Goal: Find specific page/section: Find specific page/section

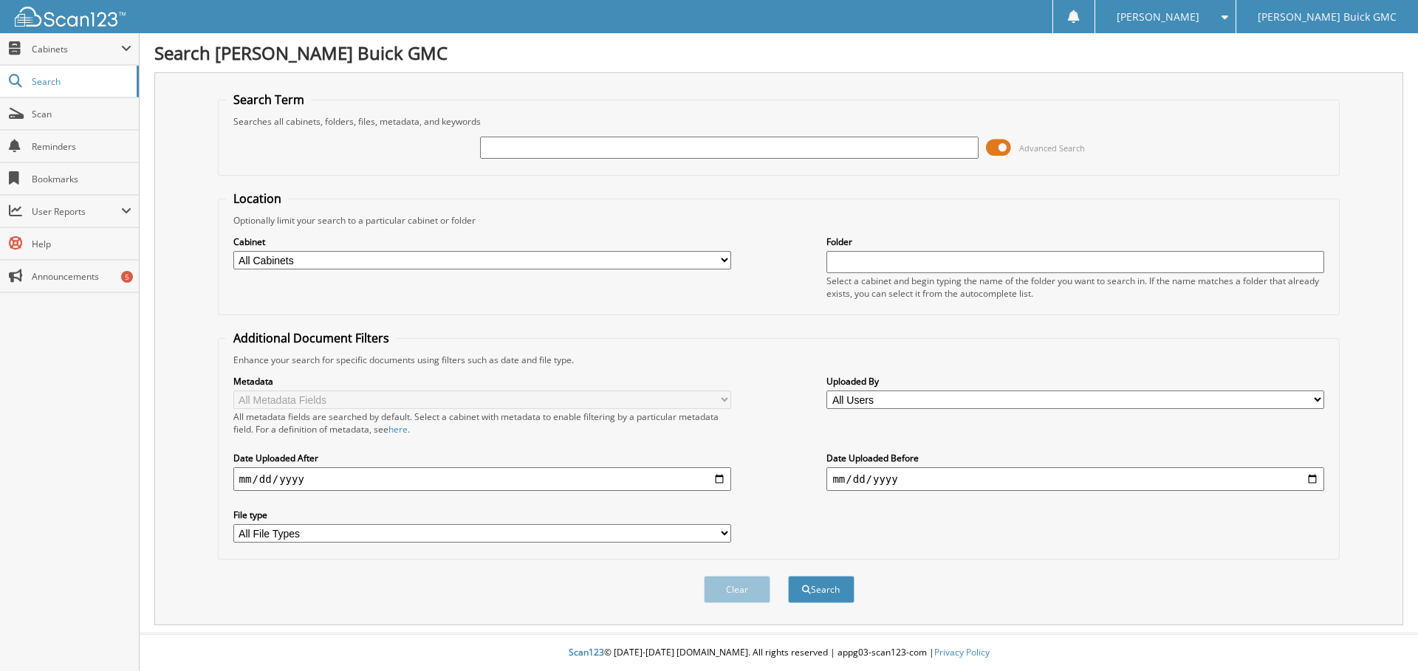
click at [487, 146] on input "text" at bounding box center [729, 148] width 498 height 22
type input "607202"
click at [788, 576] on button "Search" at bounding box center [821, 589] width 66 height 27
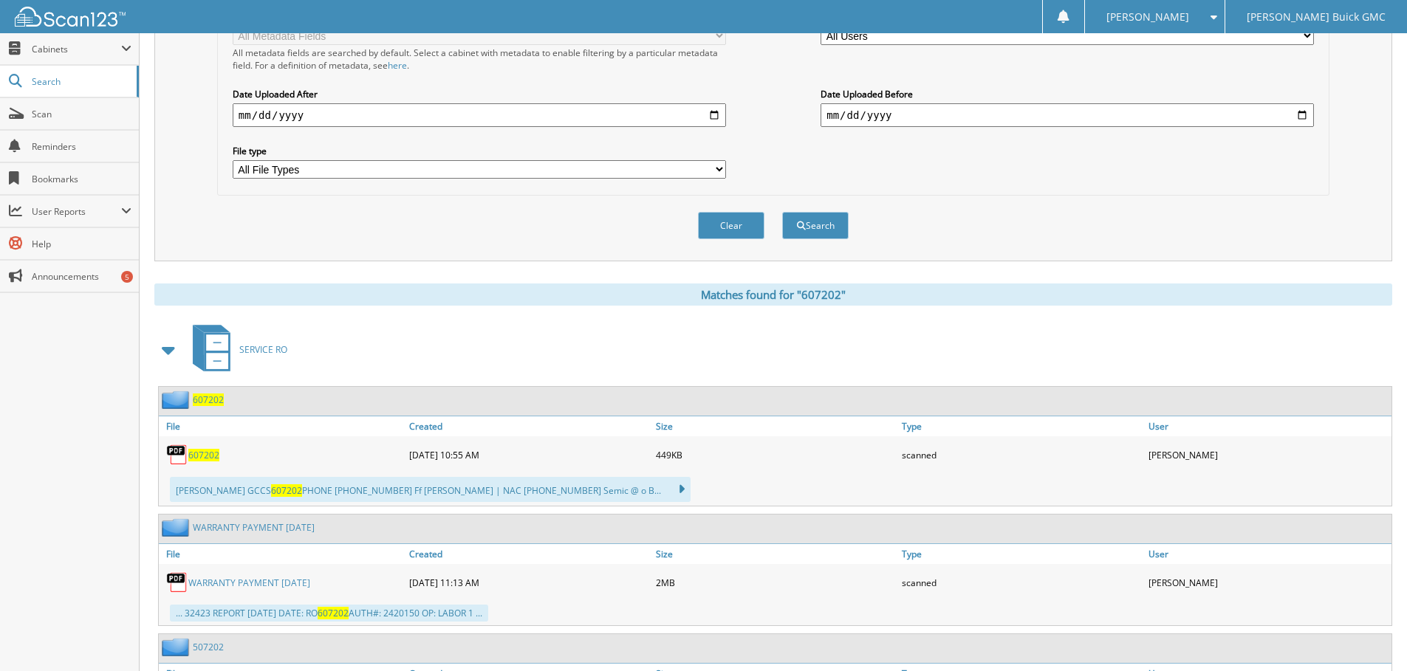
scroll to position [369, 0]
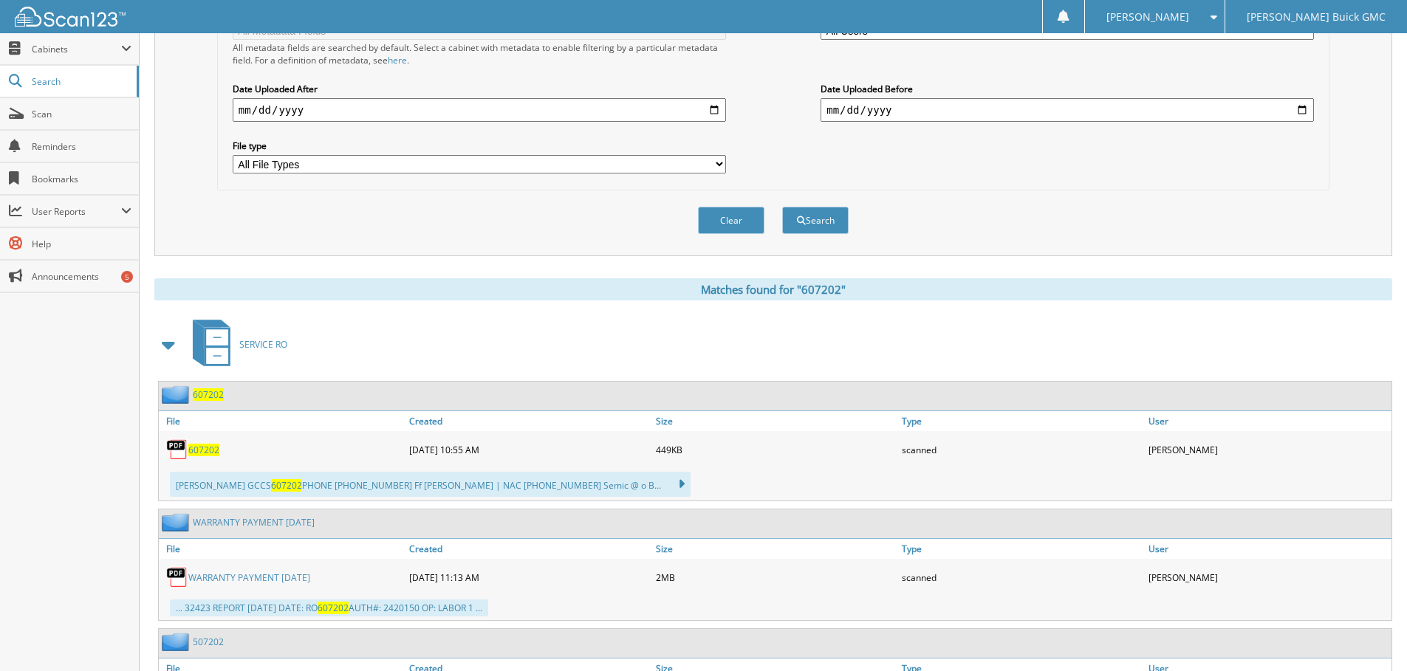
click at [181, 447] on img at bounding box center [177, 450] width 22 height 22
click at [182, 397] on img at bounding box center [177, 395] width 31 height 18
click at [215, 392] on span "607202" at bounding box center [208, 395] width 31 height 13
